Goal: Use online tool/utility

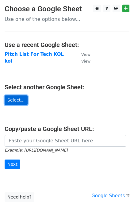
click at [22, 101] on link "Select..." at bounding box center [16, 99] width 23 height 9
